Goal: Task Accomplishment & Management: Use online tool/utility

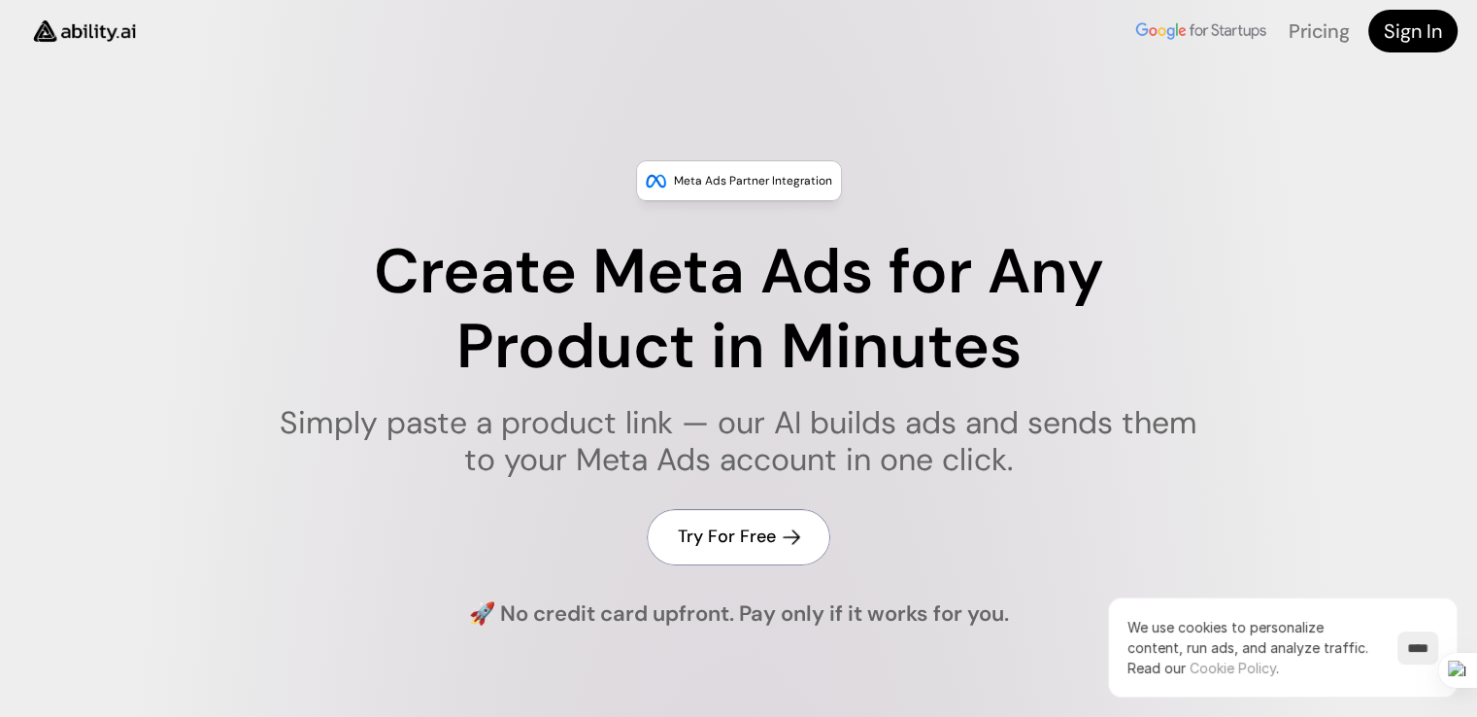
click at [738, 535] on h4 "Try For Free" at bounding box center [727, 537] width 98 height 24
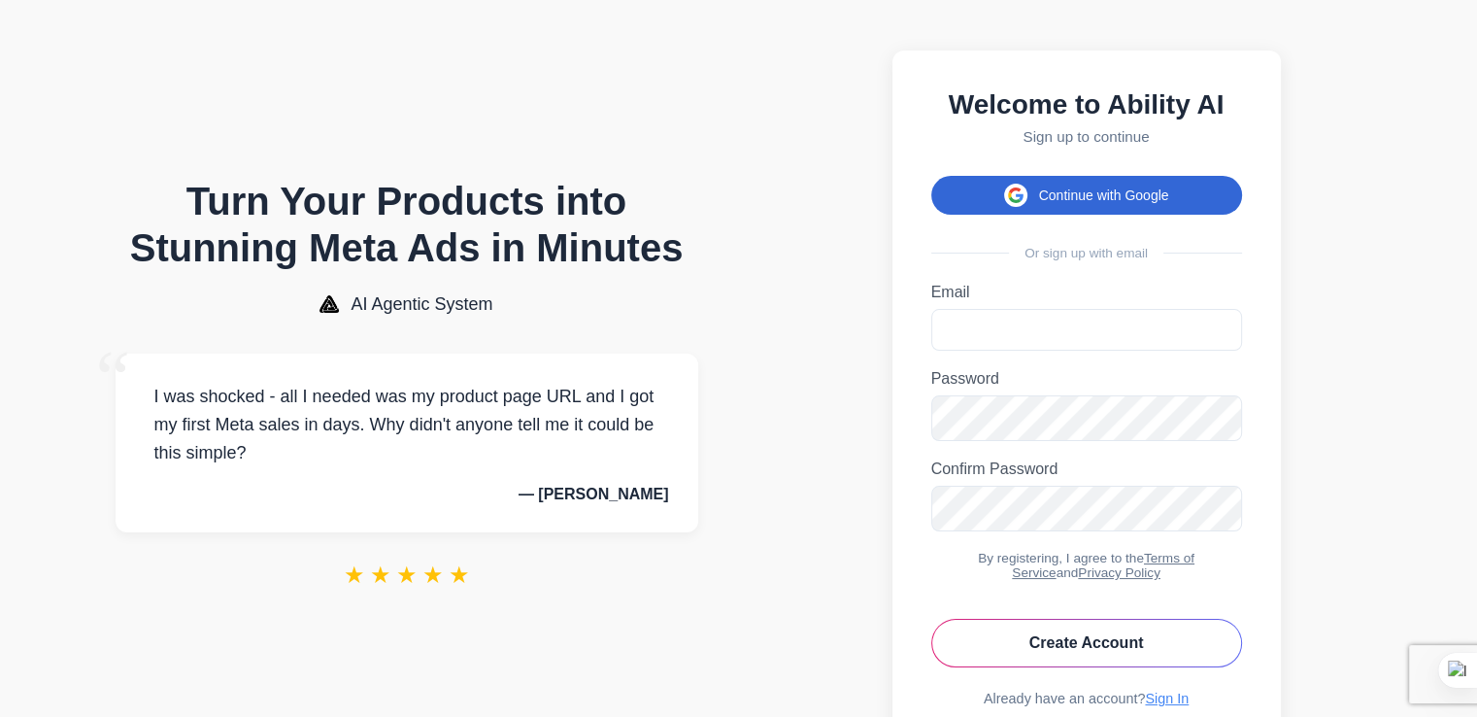
click at [1046, 199] on button "Continue with Google" at bounding box center [1087, 195] width 311 height 39
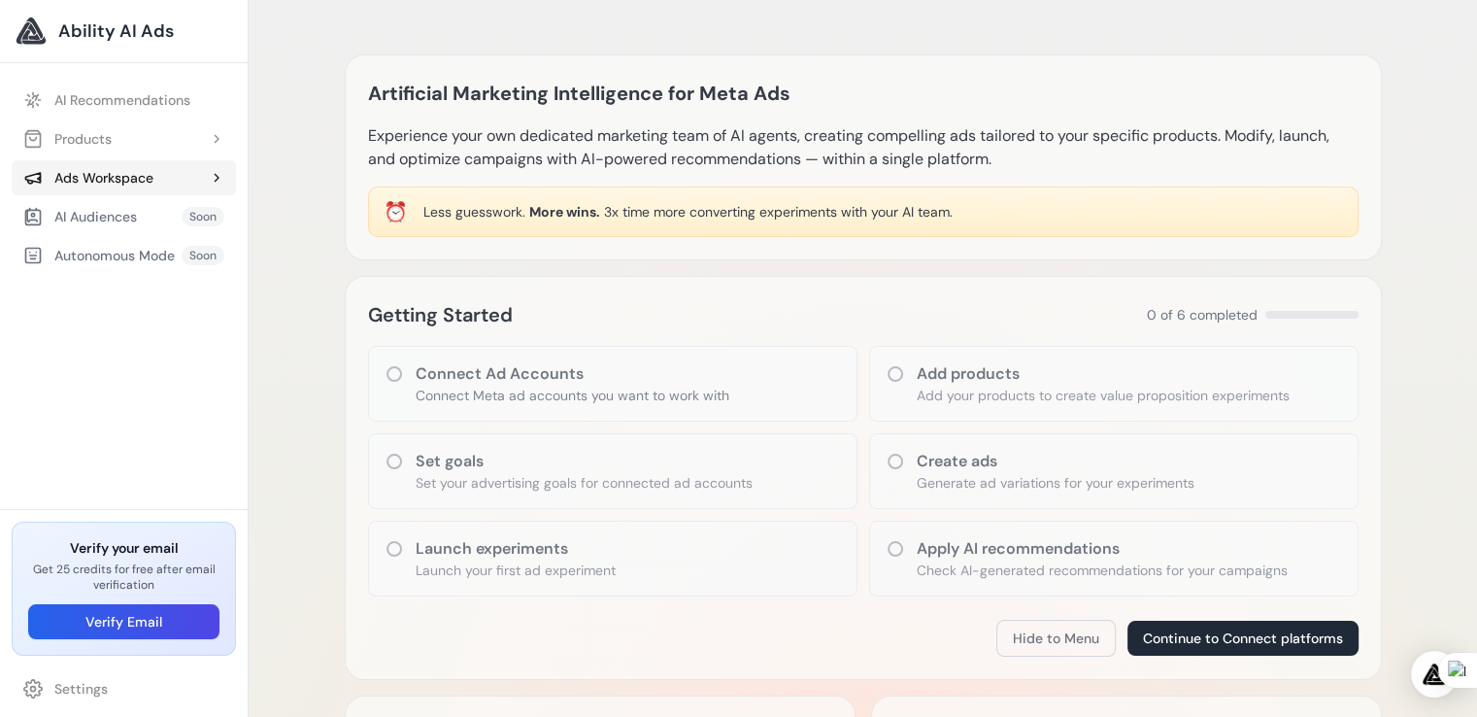
click at [134, 184] on div "Ads Workspace" at bounding box center [88, 177] width 130 height 19
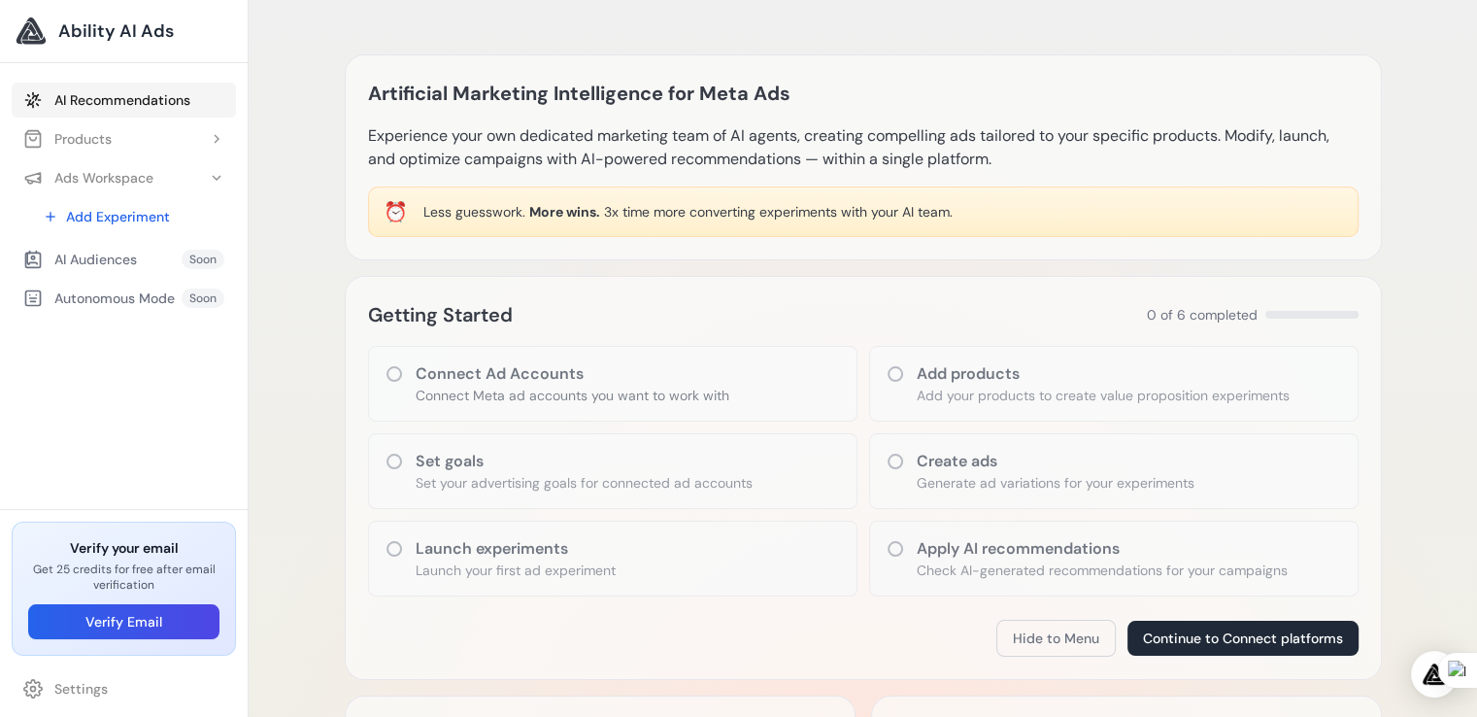
click at [128, 100] on link "AI Recommendations" at bounding box center [124, 100] width 224 height 35
